Goal: Navigation & Orientation: Find specific page/section

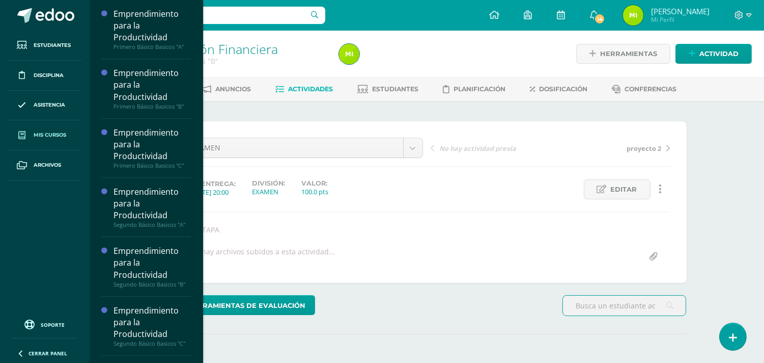
click at [58, 138] on span "Mis cursos" at bounding box center [50, 135] width 33 height 8
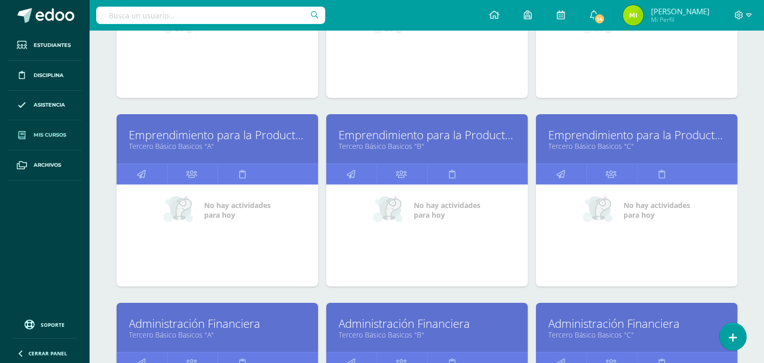
scroll to position [509, 0]
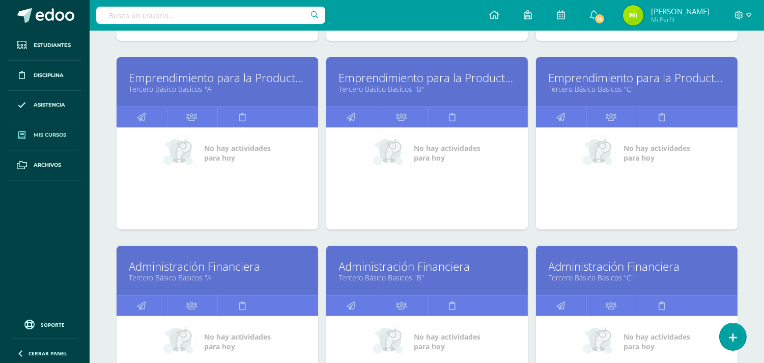
click at [197, 84] on link "Emprendimiento para la Productividad" at bounding box center [217, 78] width 176 height 16
